Goal: Communication & Community: Answer question/provide support

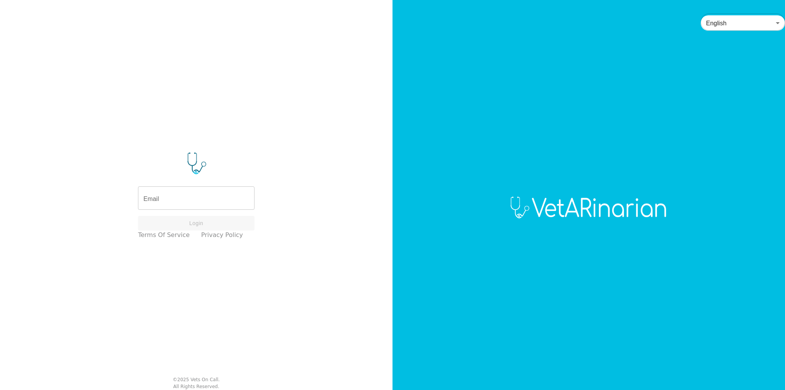
click at [202, 200] on input "Email" at bounding box center [196, 198] width 117 height 21
type input "[EMAIL_ADDRESS][DOMAIN_NAME]"
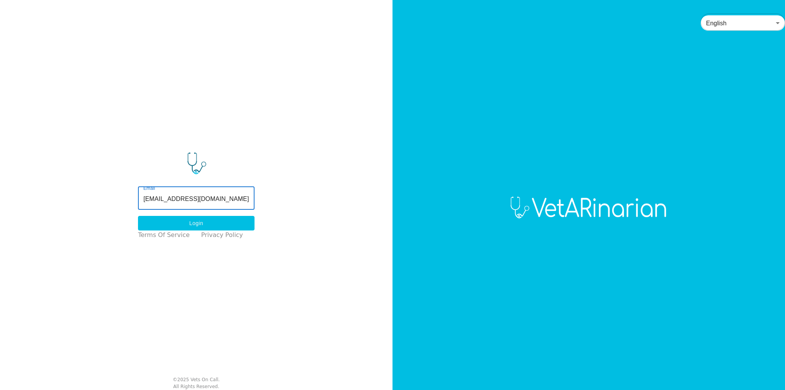
click at [196, 223] on button "Login" at bounding box center [196, 223] width 117 height 15
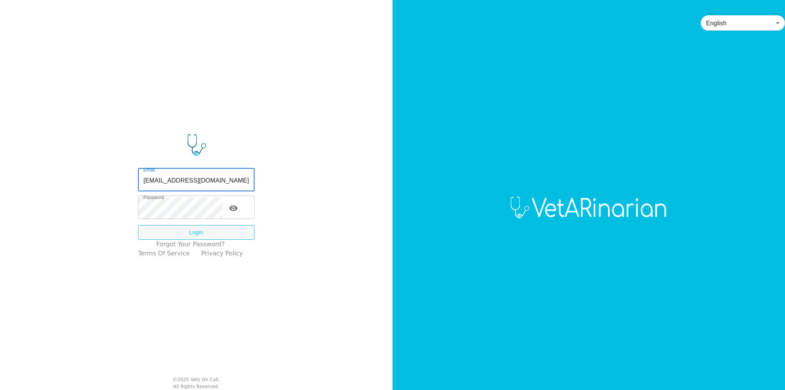
drag, startPoint x: 226, startPoint y: 179, endPoint x: 192, endPoint y: 178, distance: 34.1
click at [192, 178] on input "[EMAIL_ADDRESS][DOMAIN_NAME]" at bounding box center [196, 180] width 117 height 21
click at [198, 182] on input "[EMAIL_ADDRESS][DOMAIN_NAME]" at bounding box center [196, 180] width 117 height 21
type input "[EMAIL_ADDRESS][DOMAIN_NAME]"
click at [195, 237] on button "Login" at bounding box center [196, 232] width 117 height 15
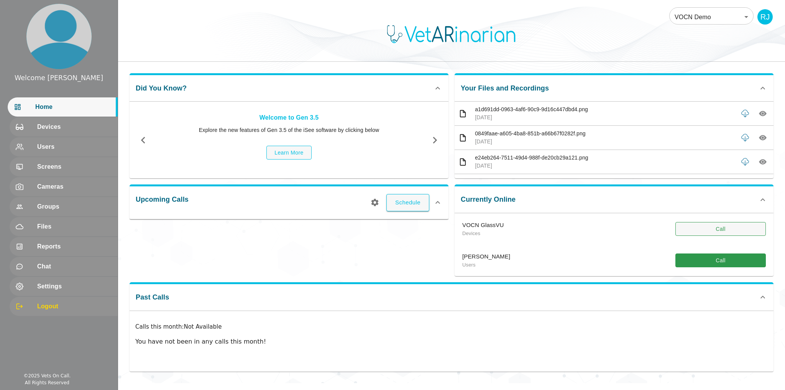
click at [707, 228] on button "Call" at bounding box center [720, 229] width 90 height 14
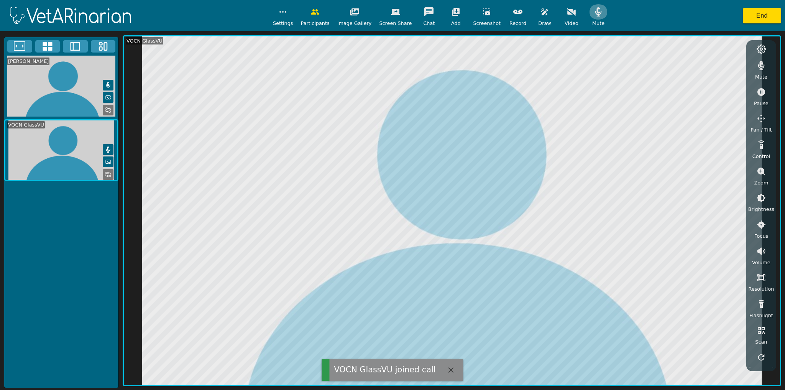
click at [594, 11] on icon "button" at bounding box center [598, 11] width 9 height 9
click at [761, 67] on icon "button" at bounding box center [761, 65] width 7 height 9
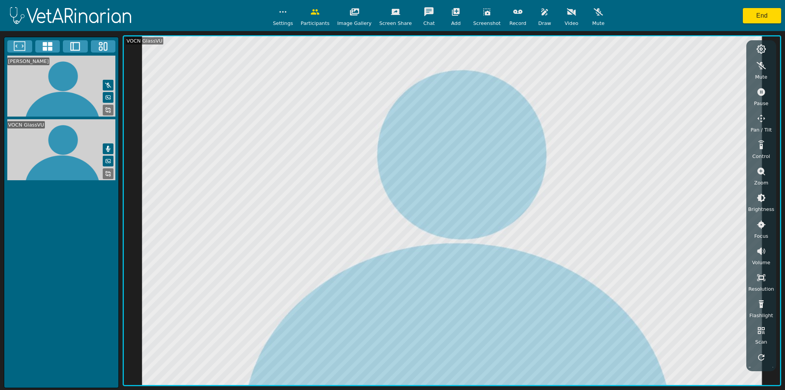
click at [763, 90] on icon "button" at bounding box center [762, 92] width 8 height 8
click at [540, 15] on icon "button" at bounding box center [544, 11] width 9 height 9
click at [588, 47] on icon "button" at bounding box center [592, 47] width 9 height 7
click at [541, 13] on icon "button" at bounding box center [544, 11] width 7 height 7
click at [762, 92] on icon "button" at bounding box center [762, 92] width 8 height 8
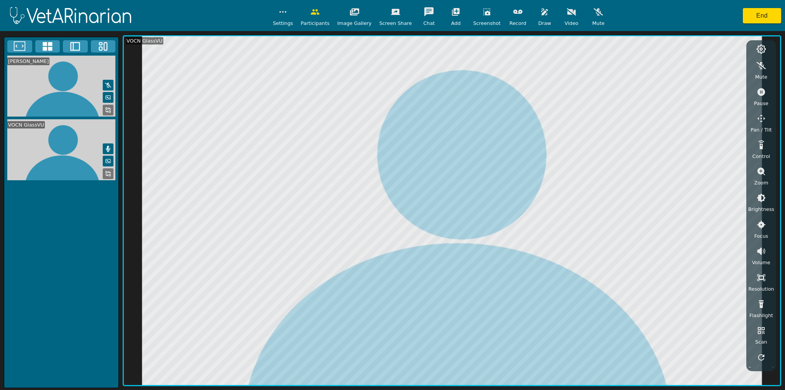
click at [761, 172] on icon "button" at bounding box center [761, 171] width 9 height 9
click at [761, 196] on icon "button" at bounding box center [761, 197] width 7 height 7
click at [763, 92] on icon "button" at bounding box center [762, 92] width 8 height 8
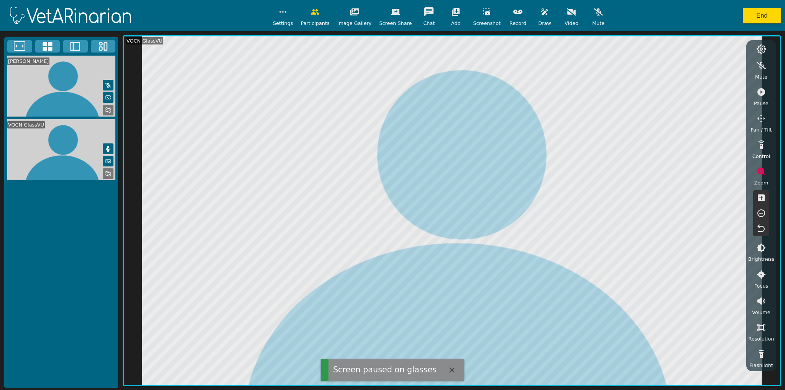
click at [541, 14] on icon "button" at bounding box center [544, 11] width 7 height 7
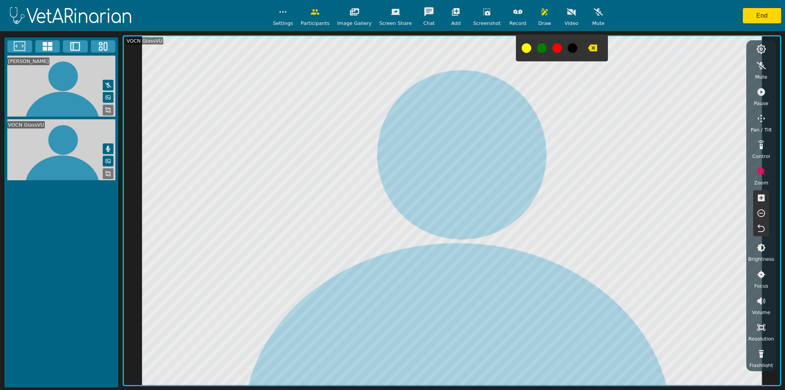
click at [588, 48] on icon "button" at bounding box center [592, 47] width 9 height 7
click at [541, 14] on icon "button" at bounding box center [544, 11] width 7 height 7
click at [763, 250] on icon "button" at bounding box center [761, 247] width 9 height 9
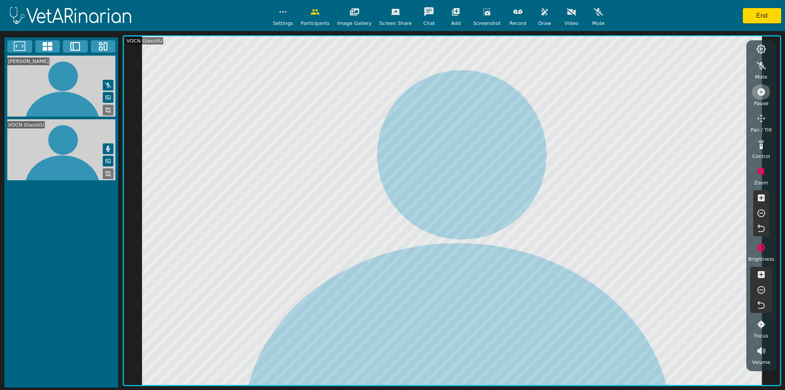
click at [762, 94] on icon "button" at bounding box center [762, 92] width 8 height 8
click at [764, 91] on icon "button" at bounding box center [762, 92] width 8 height 8
click at [769, 18] on button "End" at bounding box center [762, 15] width 38 height 15
